Goal: Information Seeking & Learning: Learn about a topic

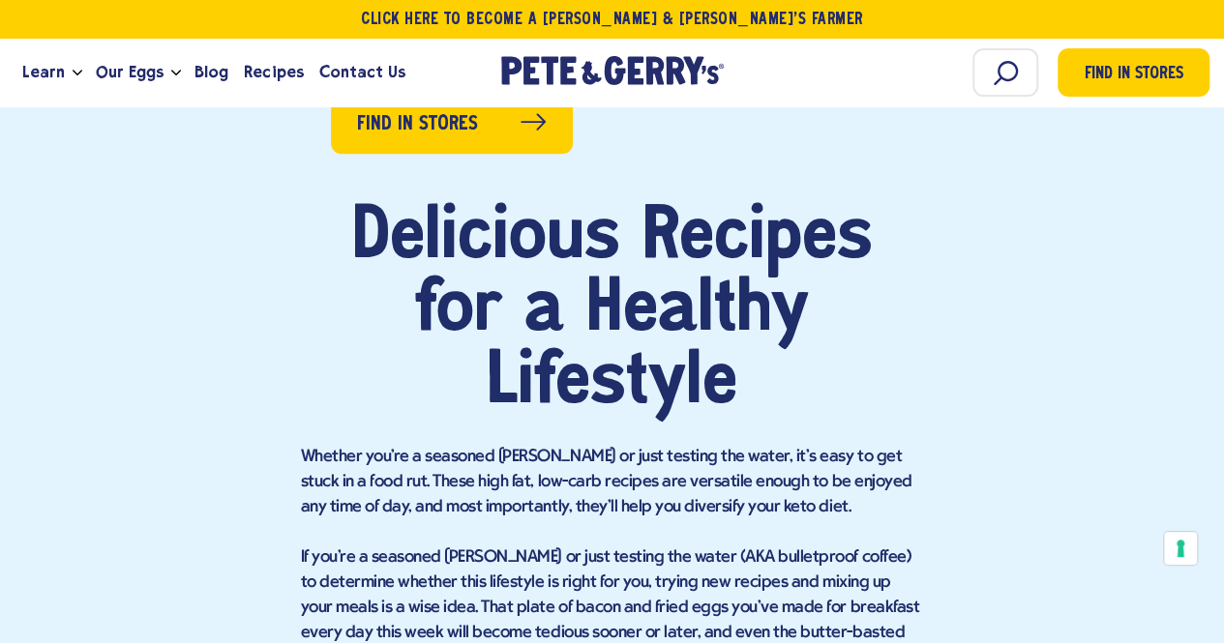
scroll to position [1354, 0]
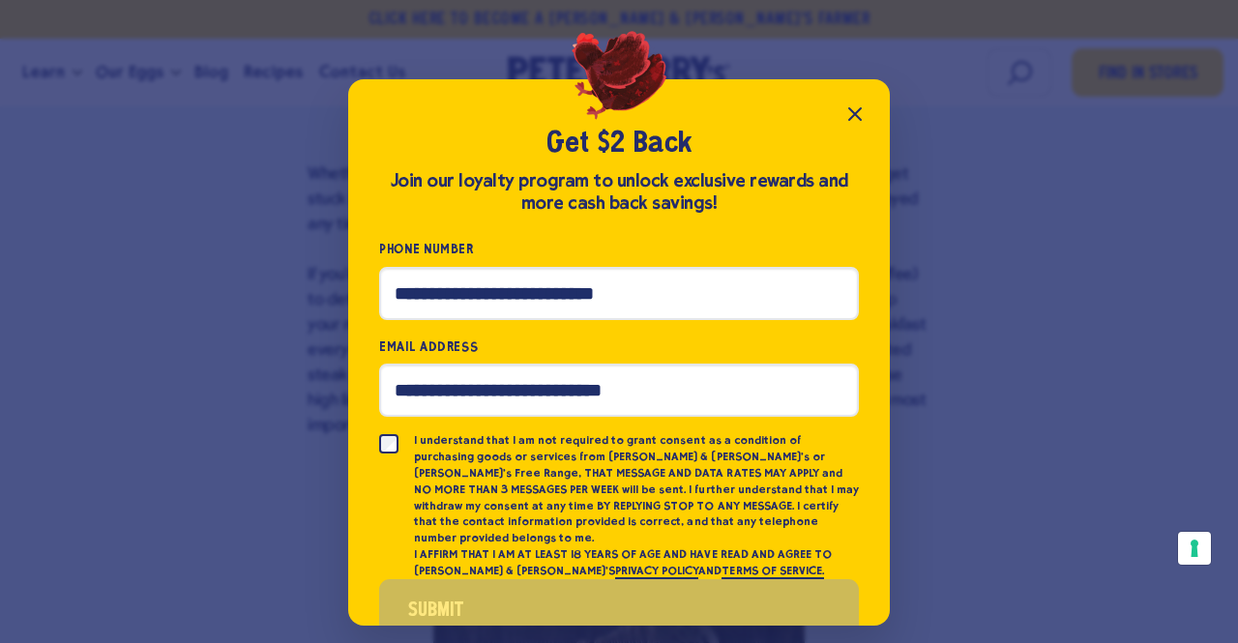
click at [860, 111] on icon "Close popup" at bounding box center [854, 114] width 23 height 23
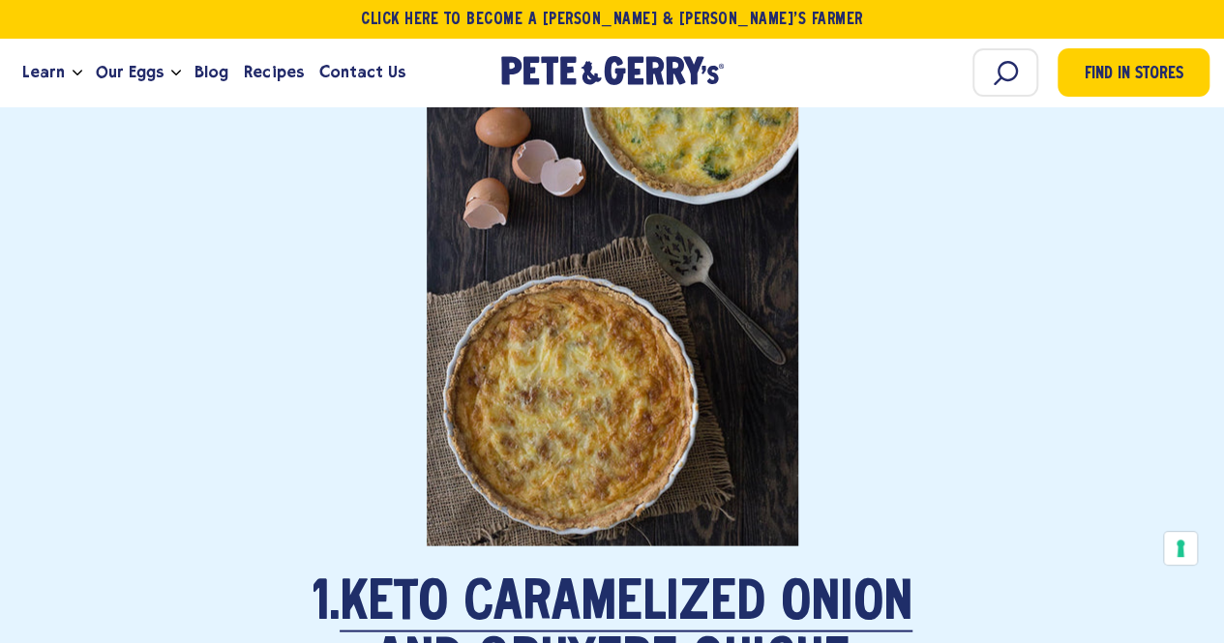
scroll to position [2128, 0]
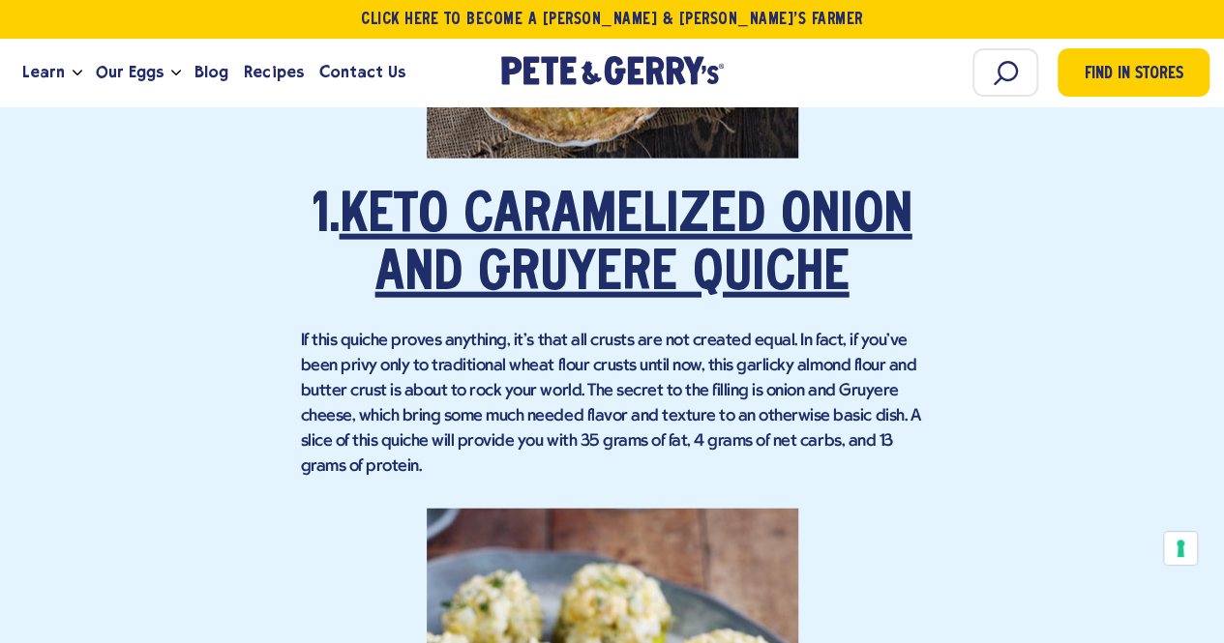
click at [413, 222] on link "Keto Caramelized Onion and Gruyere Quiche" at bounding box center [626, 247] width 573 height 112
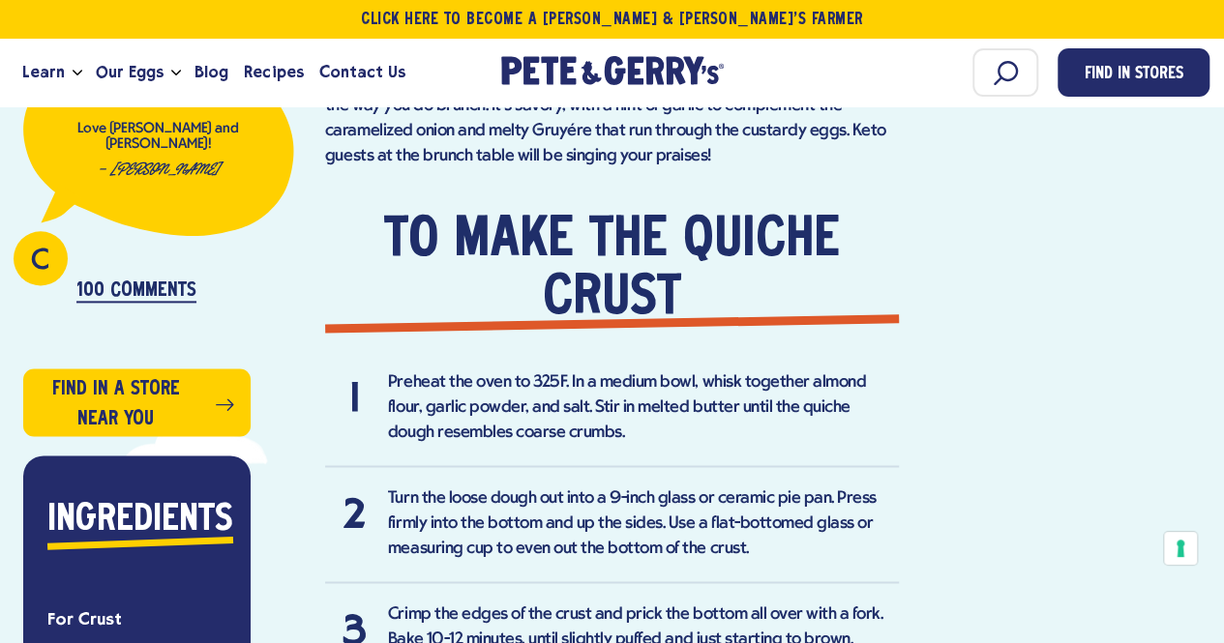
scroll to position [1161, 0]
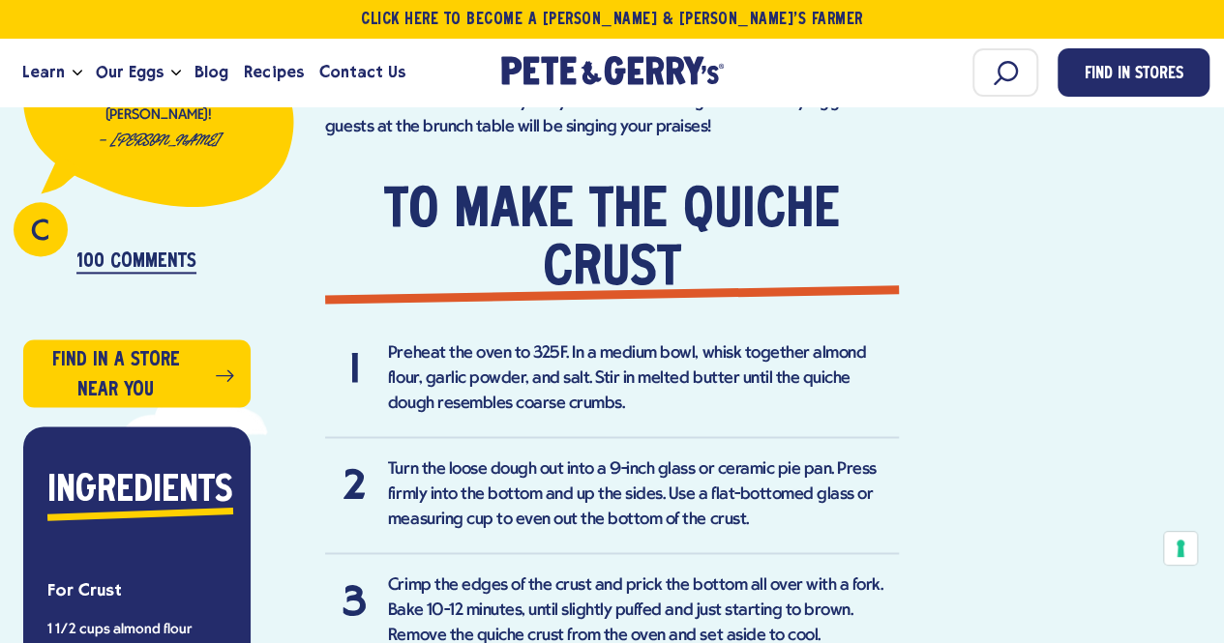
click at [184, 262] on p "100 Comments" at bounding box center [136, 262] width 120 height 22
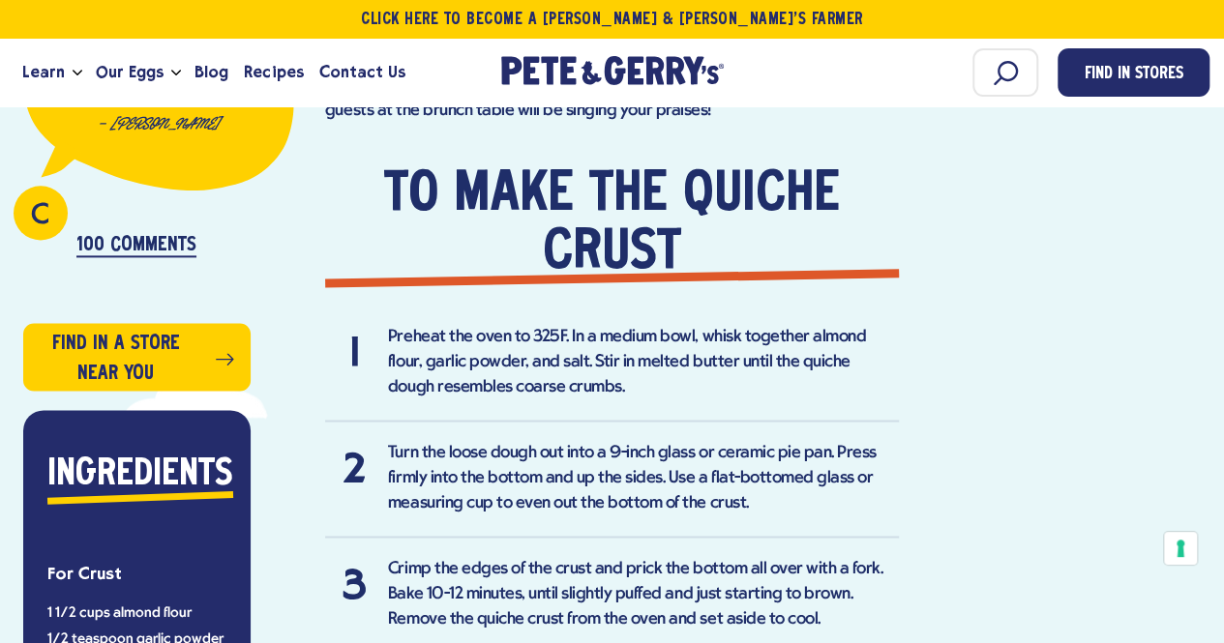
scroll to position [967, 0]
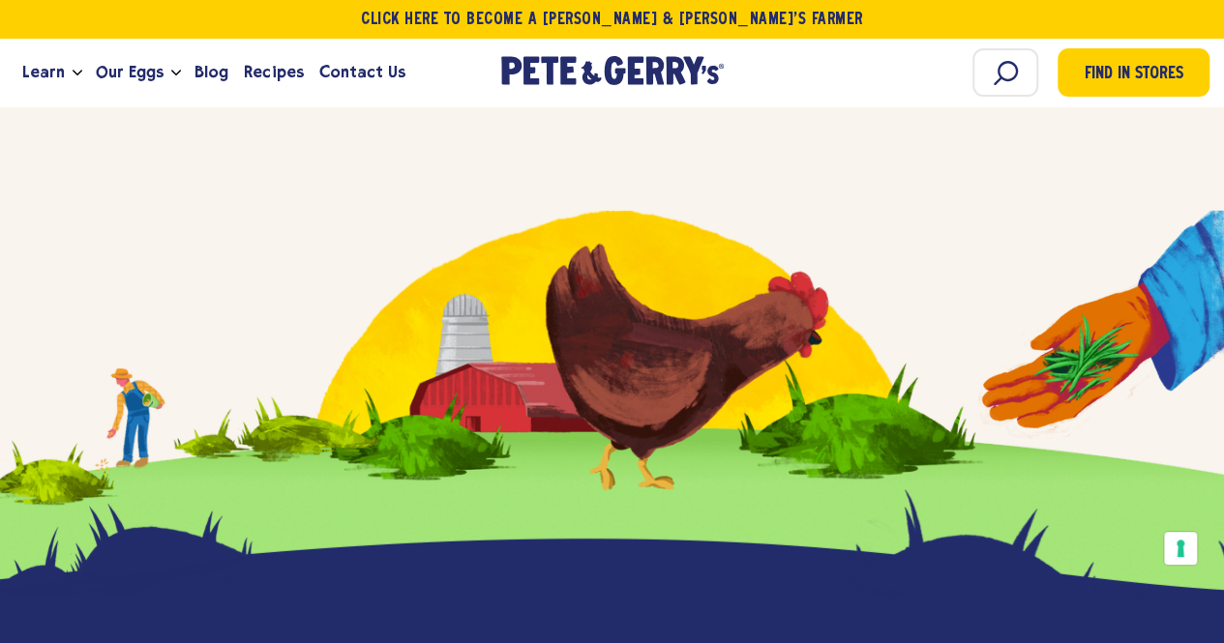
scroll to position [13832, 0]
